Goal: Task Accomplishment & Management: Complete application form

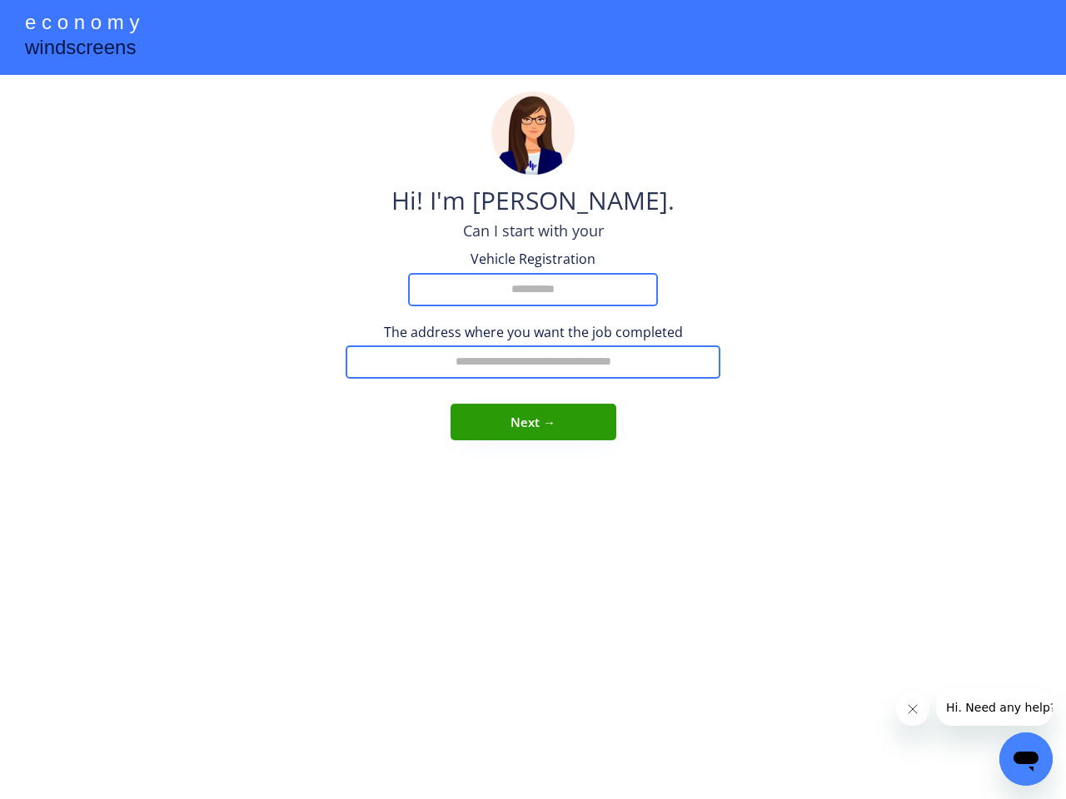
click at [533, 400] on div "Hi! I'm [PERSON_NAME]. Can I start with your Vehicle Registration The address w…" at bounding box center [533, 267] width 375 height 350
click at [533, 37] on div at bounding box center [533, 37] width 1066 height 75
click at [82, 24] on div "e c o n o m y" at bounding box center [82, 24] width 114 height 32
click at [80, 49] on div "windscreens" at bounding box center [80, 49] width 111 height 32
click at [533, 266] on div "Vehicle Registration" at bounding box center [533, 259] width 167 height 18
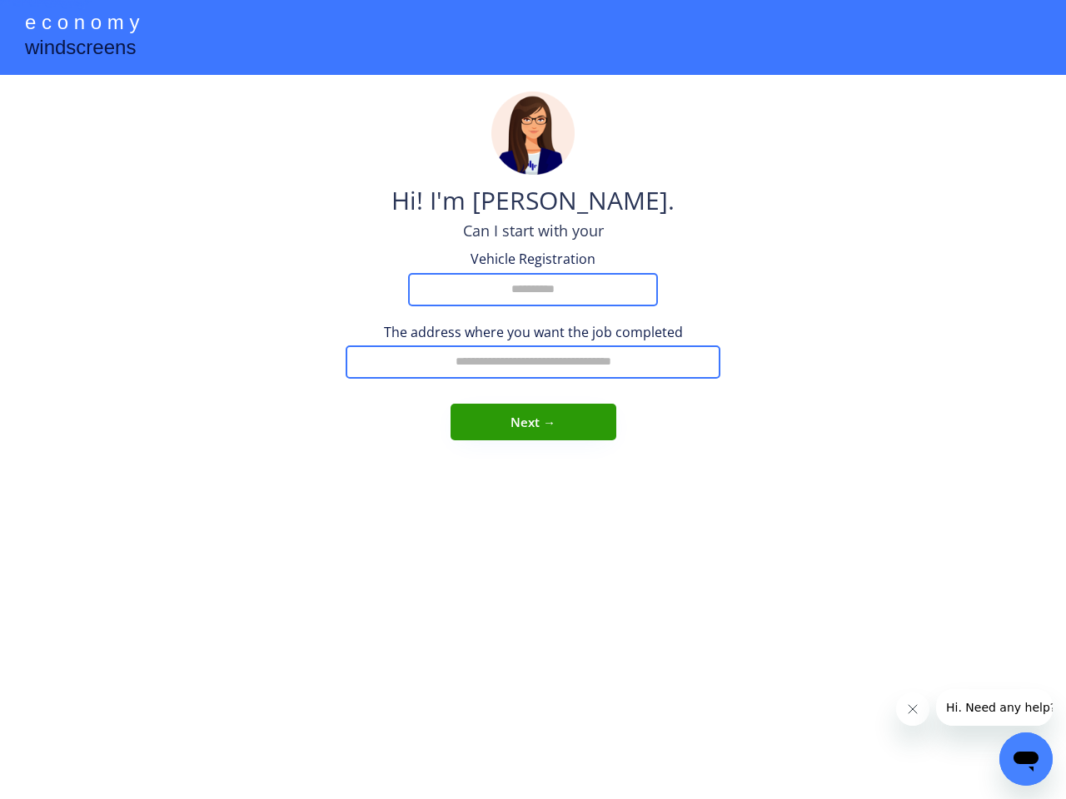
click at [533, 266] on div "Vehicle Registration" at bounding box center [533, 259] width 167 height 18
click at [533, 133] on img at bounding box center [532, 133] width 83 height 83
click at [533, 201] on div "Hi! I'm [PERSON_NAME]." at bounding box center [532, 201] width 283 height 37
click at [533, 231] on div "Can I start with your" at bounding box center [533, 231] width 141 height 21
click at [533, 277] on input "input" at bounding box center [533, 289] width 250 height 33
